Goal: Task Accomplishment & Management: Manage account settings

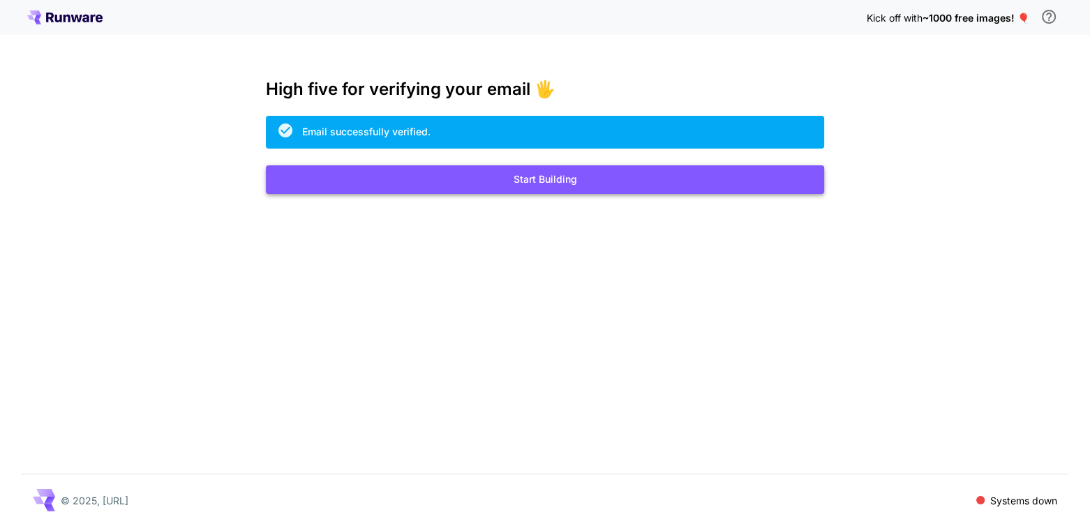
click at [533, 180] on button "Start Building" at bounding box center [545, 179] width 558 height 29
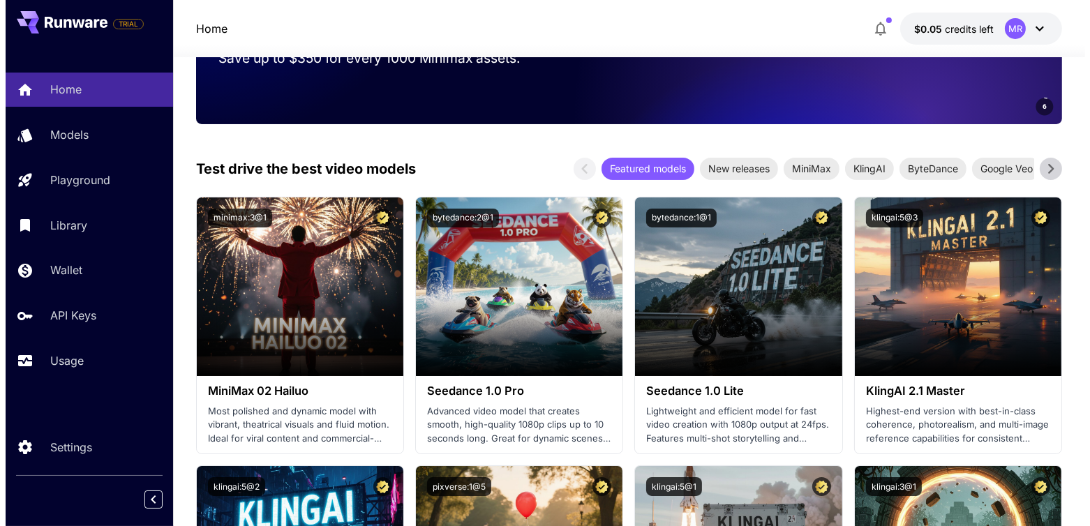
scroll to position [349, 0]
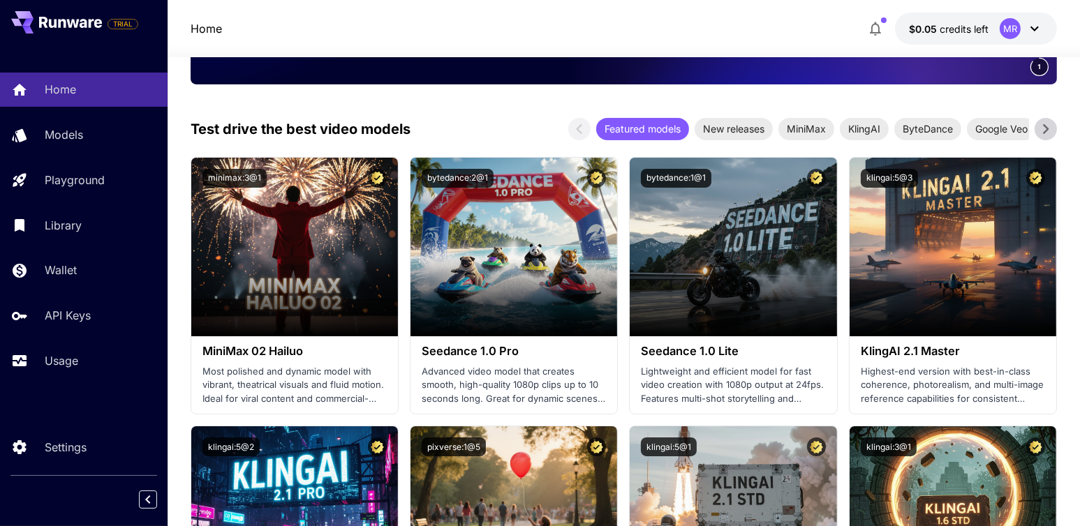
click at [1034, 29] on icon at bounding box center [1034, 28] width 17 height 17
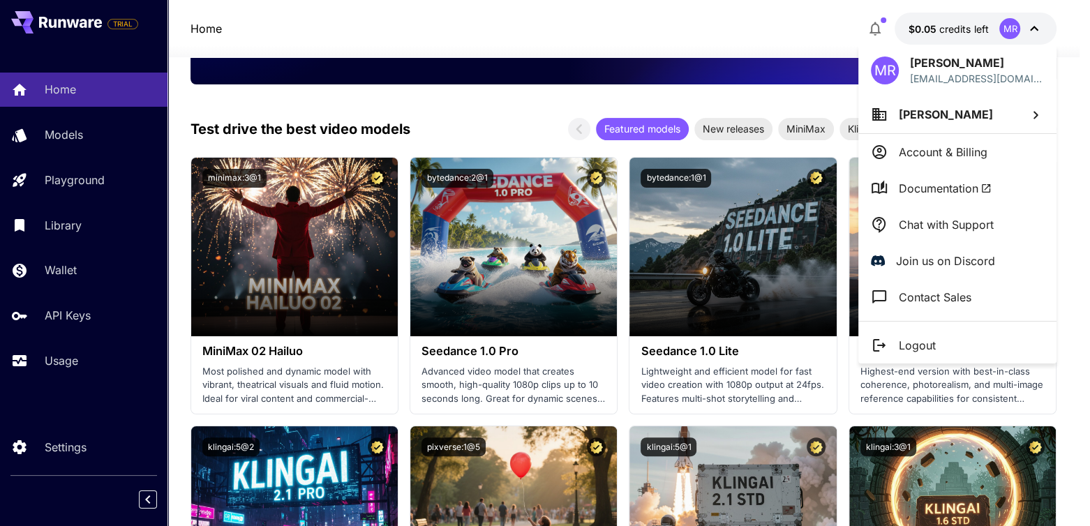
click at [927, 345] on p "Logout" at bounding box center [917, 345] width 37 height 17
